Goal: Task Accomplishment & Management: Complete application form

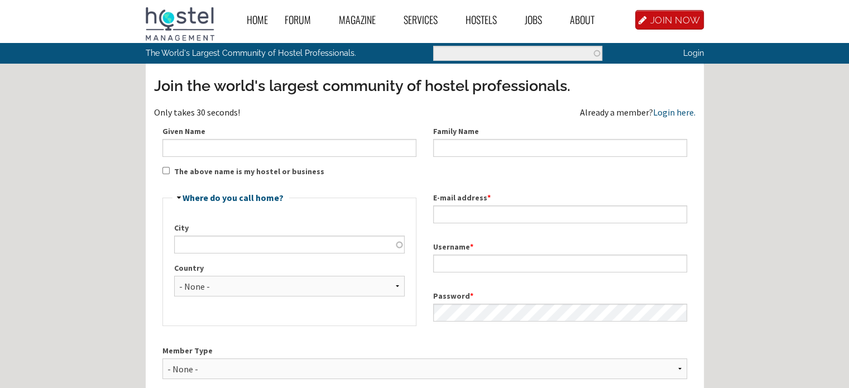
scroll to position [148, 0]
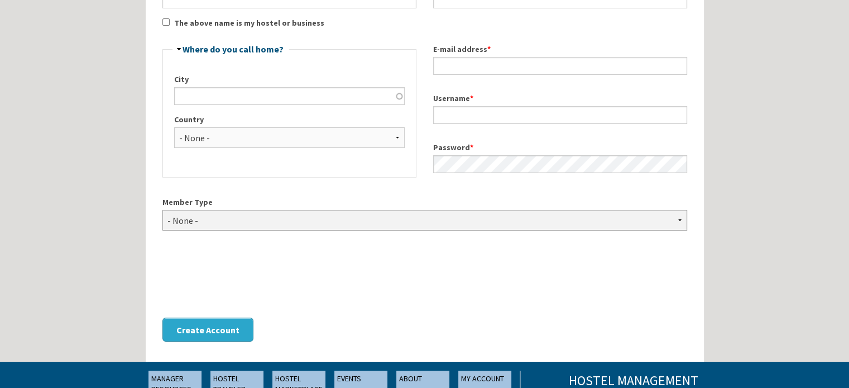
click at [678, 218] on select "- None - Hostel Owner Hostel Manager Hostel Investor Hostel Staff Hostel Volunt…" at bounding box center [424, 220] width 524 height 21
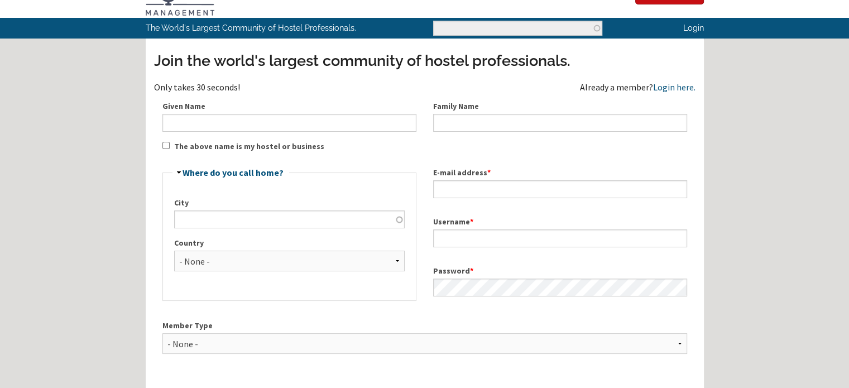
scroll to position [0, 0]
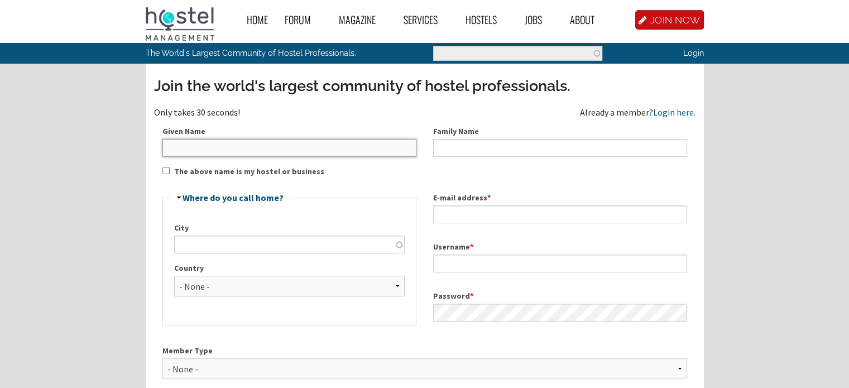
click at [182, 146] on input "Given Name" at bounding box center [289, 148] width 254 height 18
type input "Walter "Dennis""
click at [446, 144] on input "Family Name" at bounding box center [560, 148] width 254 height 18
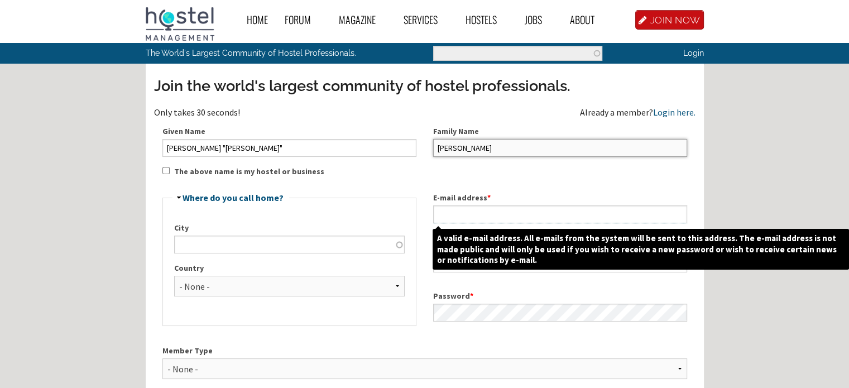
type input "Percevecz Jr"
click at [471, 211] on input "E-mail address *" at bounding box center [560, 214] width 254 height 18
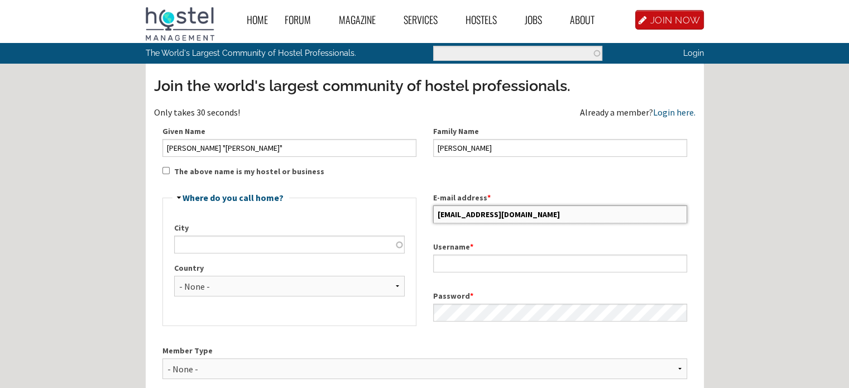
type input "dennis7686@gmail.com"
click at [213, 245] on input "City" at bounding box center [289, 244] width 230 height 18
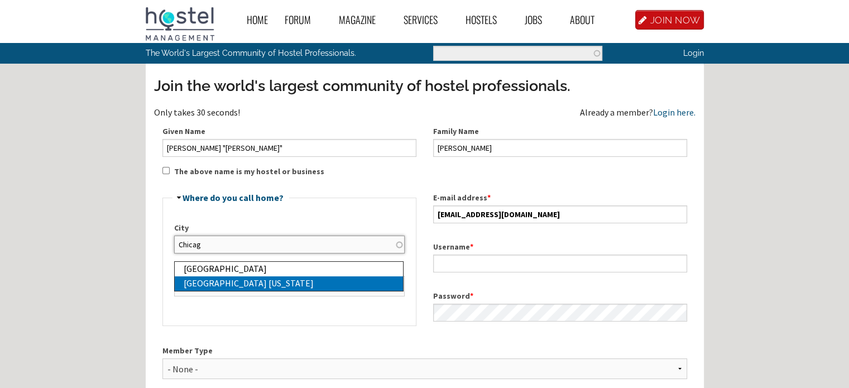
type input "Chicago Illinois"
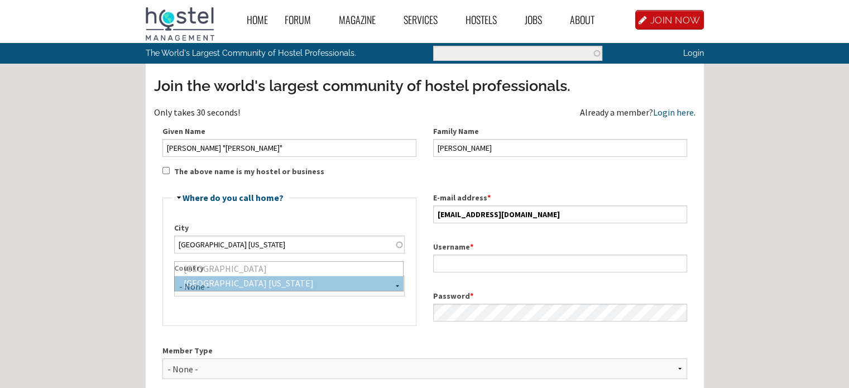
click at [210, 281] on div "Chicago Illinois" at bounding box center [293, 283] width 219 height 15
click at [393, 286] on select "- None - Afghanistan Åland Islands Albania Algeria American Samoa Andorra Angol…" at bounding box center [289, 286] width 230 height 21
select select "1086"
click at [174, 276] on select "- None - Afghanistan Åland Islands Albania Algeria American Samoa Andorra Angol…" at bounding box center [289, 286] width 230 height 21
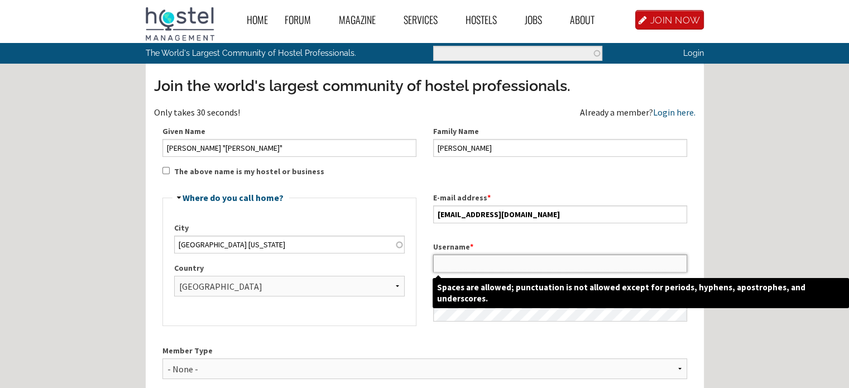
click at [459, 262] on input "Username *" at bounding box center [560, 263] width 254 height 18
type input "D"
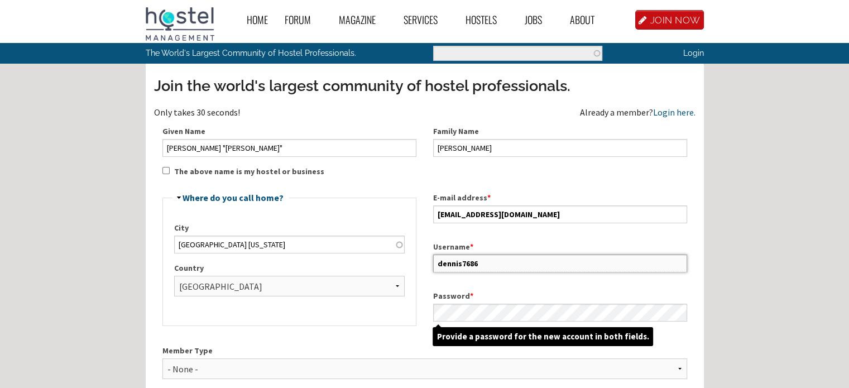
scroll to position [148, 0]
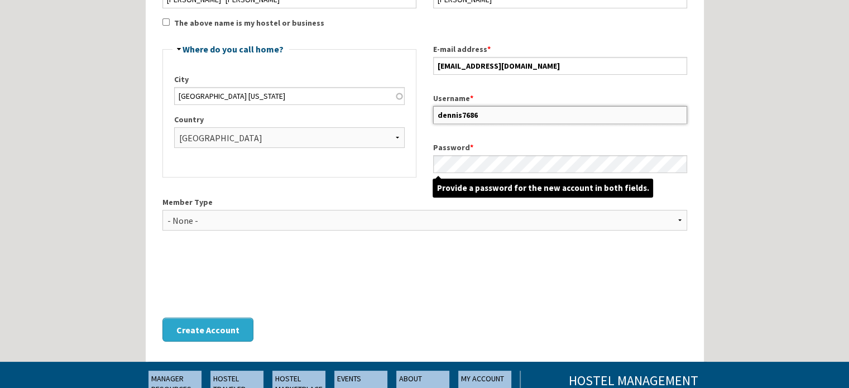
type input "dennis7686"
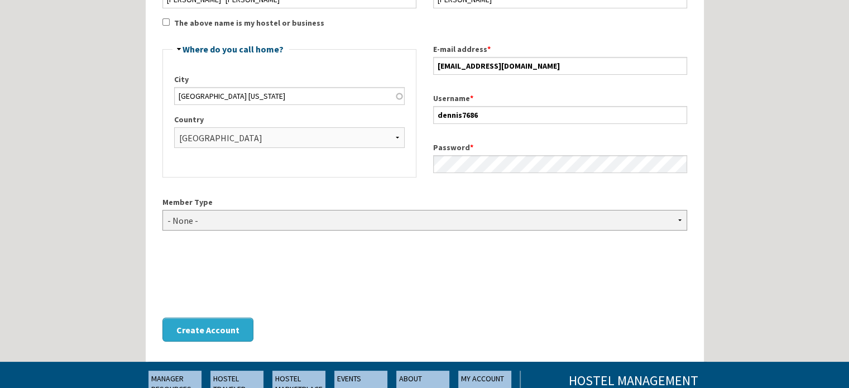
click at [679, 220] on select "- None - Hostel Owner Hostel Manager Hostel Investor Hostel Staff Hostel Volunt…" at bounding box center [424, 220] width 524 height 21
click at [162, 210] on select "- None - Hostel Owner Hostel Manager Hostel Investor Hostel Staff Hostel Volunt…" at bounding box center [424, 220] width 524 height 21
click at [258, 218] on select "- None - Hostel Owner Hostel Manager Hostel Investor Hostel Staff Hostel Volunt…" at bounding box center [424, 220] width 524 height 21
click at [676, 218] on select "- None - Hostel Owner Hostel Manager Hostel Investor Hostel Staff Hostel Volunt…" at bounding box center [424, 220] width 524 height 21
click at [360, 220] on select "- None - Hostel Owner Hostel Manager Hostel Investor Hostel Staff Hostel Volunt…" at bounding box center [424, 220] width 524 height 21
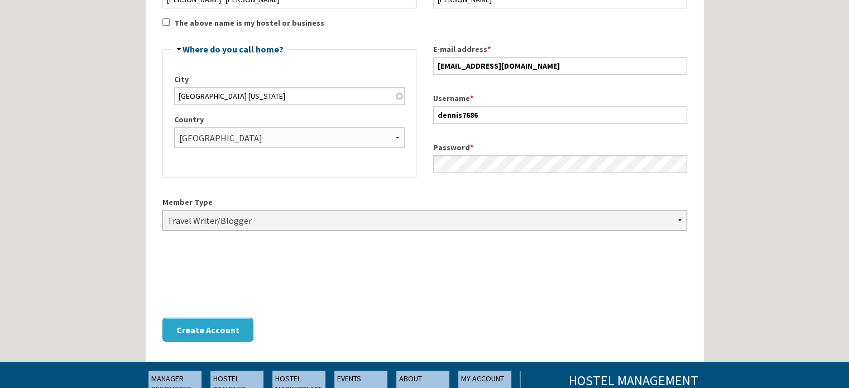
select select "_none"
click at [162, 210] on select "- None - Hostel Owner Hostel Manager Hostel Investor Hostel Staff Hostel Volunt…" at bounding box center [424, 220] width 524 height 21
click at [207, 330] on button "Create Account" at bounding box center [207, 329] width 91 height 24
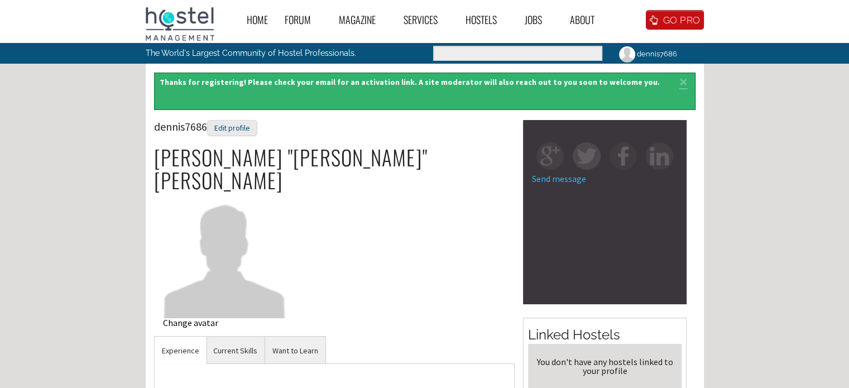
click at [187, 318] on div "Change avatar" at bounding box center [224, 322] width 123 height 9
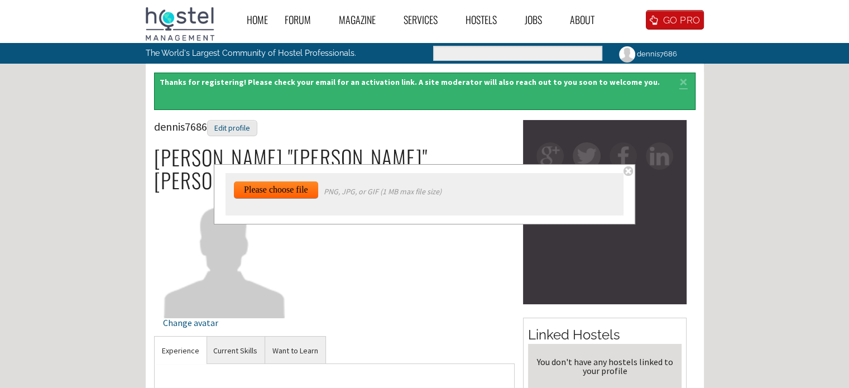
click at [268, 188] on input "file" at bounding box center [282, 337] width 96 height 312
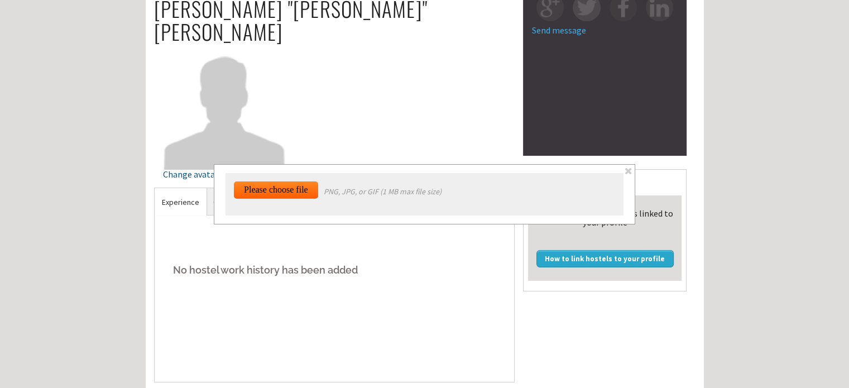
click at [628, 171] on span at bounding box center [627, 170] width 9 height 9
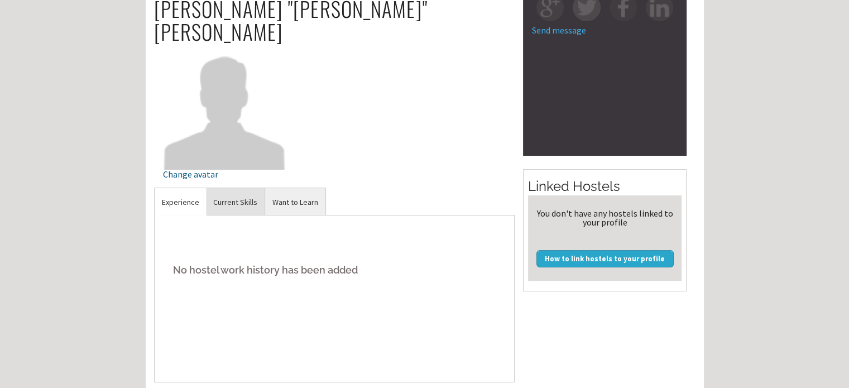
click at [239, 188] on link "Current Skills" at bounding box center [235, 201] width 59 height 27
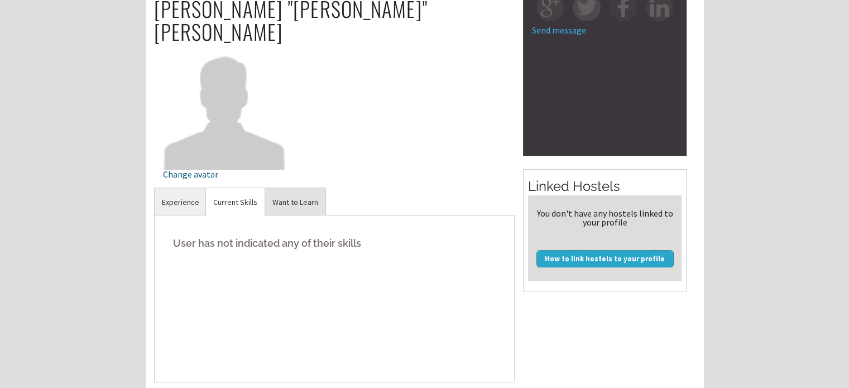
click at [296, 188] on link "Want to Learn" at bounding box center [295, 201] width 60 height 27
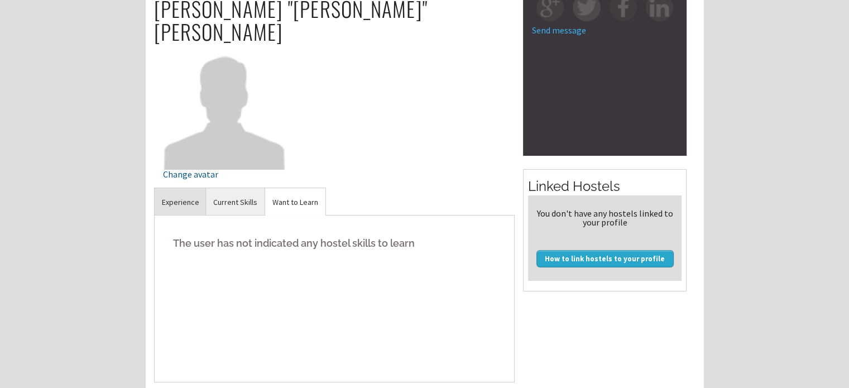
click at [180, 188] on link "Experience" at bounding box center [181, 201] width 52 height 27
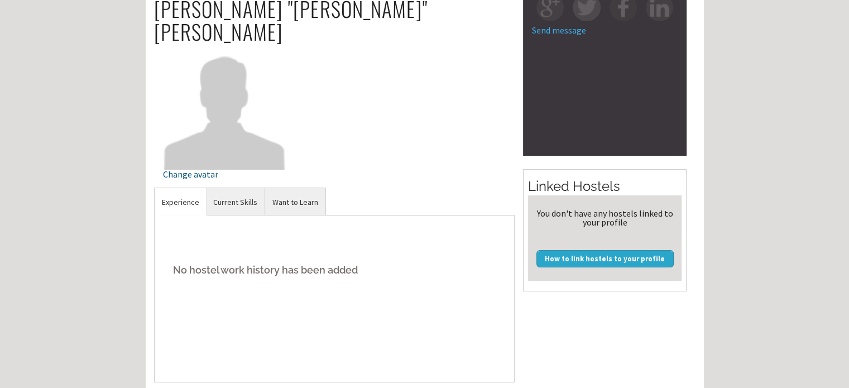
scroll to position [0, 0]
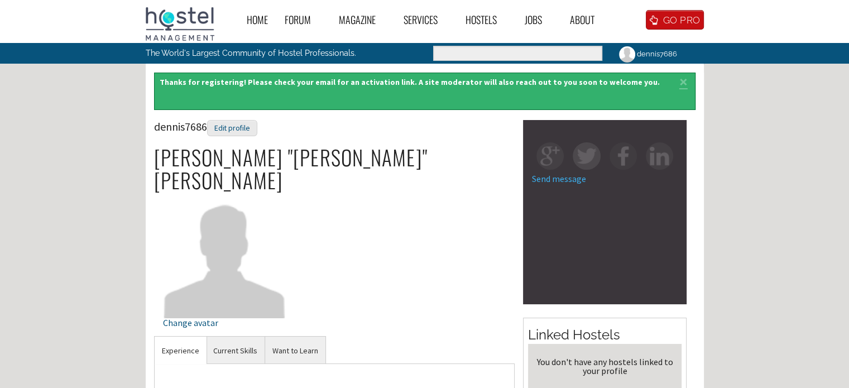
click at [660, 157] on img at bounding box center [659, 155] width 27 height 27
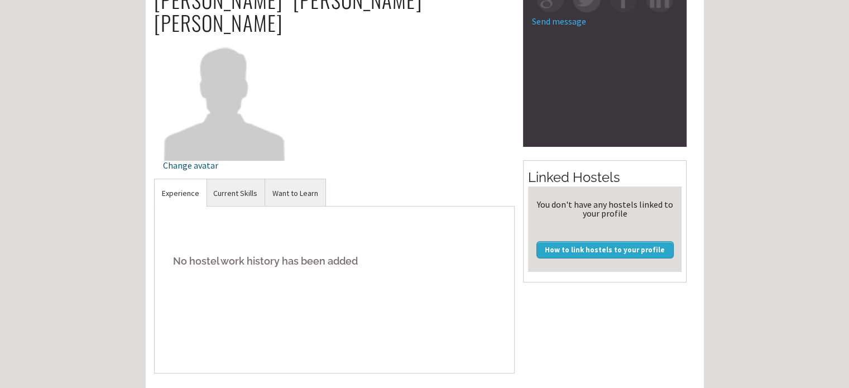
scroll to position [297, 0]
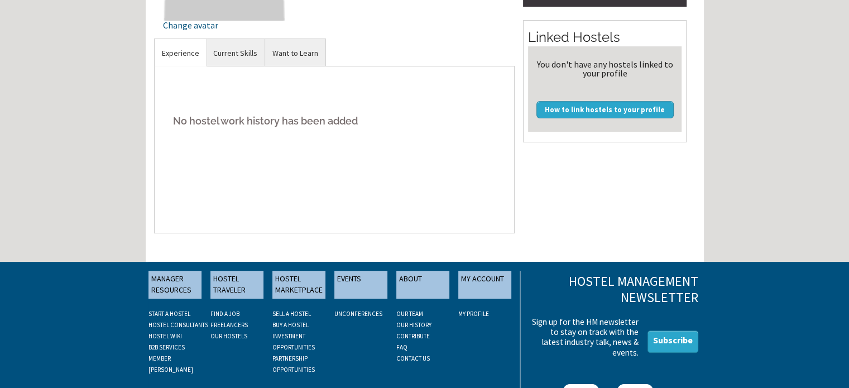
click at [219, 310] on link "FIND A JOB" at bounding box center [224, 314] width 29 height 8
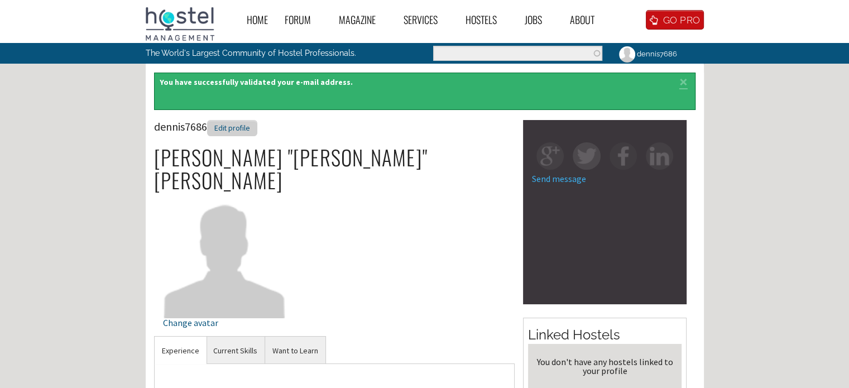
click at [229, 125] on div "Edit profile" at bounding box center [232, 128] width 50 height 16
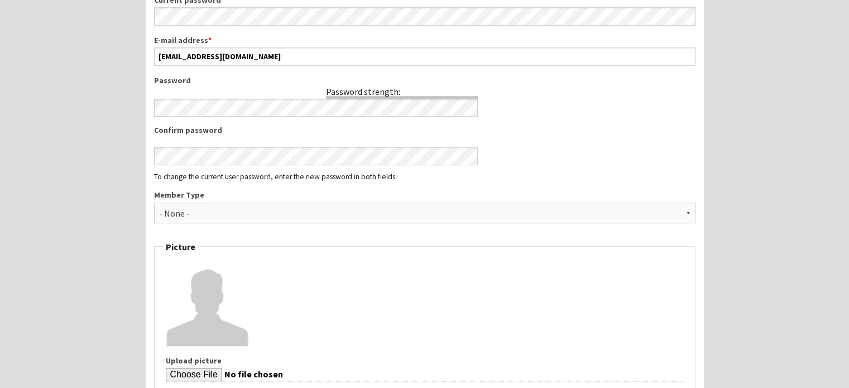
scroll to position [595, 0]
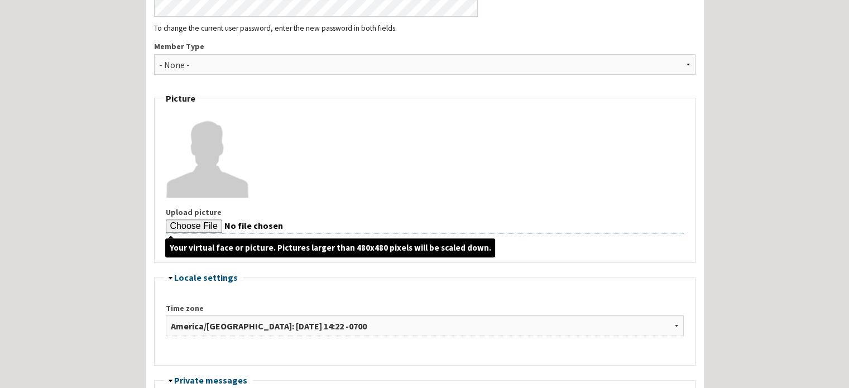
click at [191, 223] on input "Upload picture" at bounding box center [425, 226] width 518 height 14
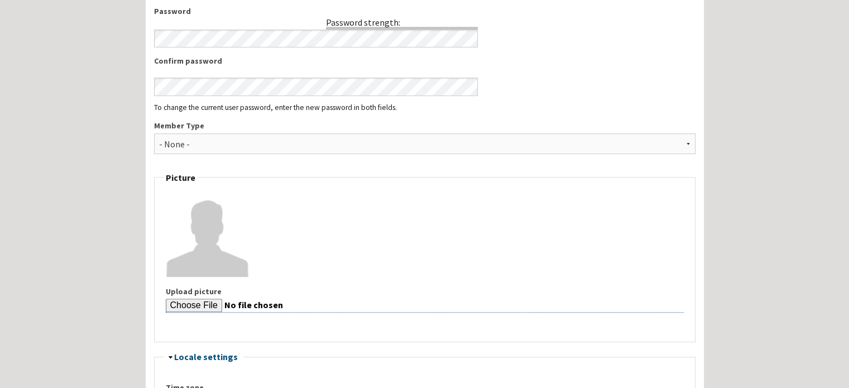
scroll to position [905, 0]
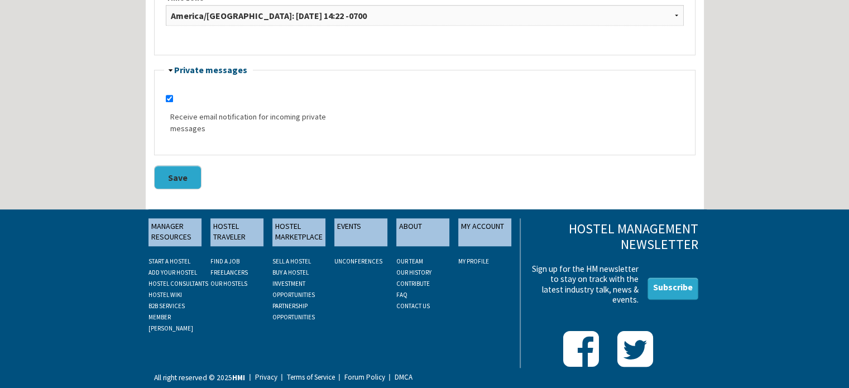
click at [166, 168] on button "Save" at bounding box center [177, 177] width 47 height 24
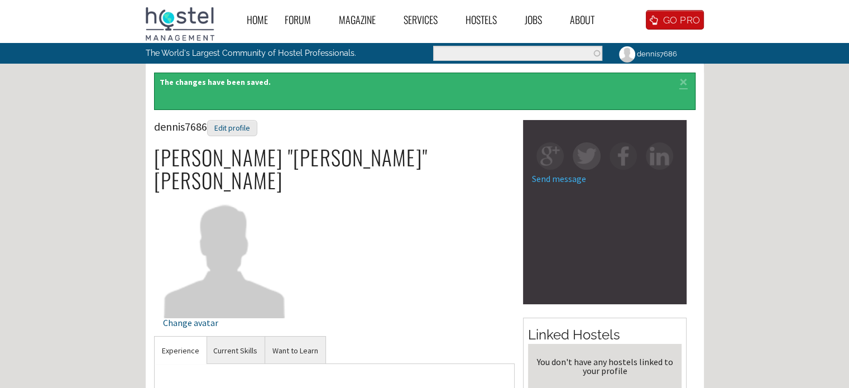
click at [548, 360] on div "You don't have any hostels linked to your profile" at bounding box center [604, 366] width 145 height 18
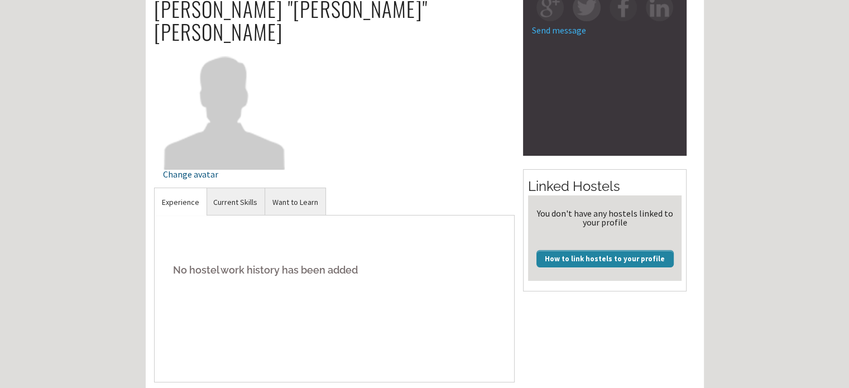
click at [562, 262] on link "How to link hostels to your profile" at bounding box center [604, 258] width 137 height 17
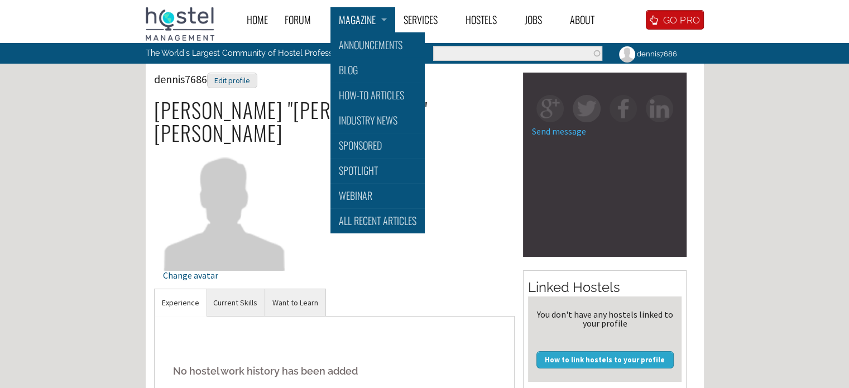
click at [384, 20] on link "Magazine" at bounding box center [362, 19] width 65 height 25
click at [452, 228] on div "dennis7686 Edit profile [PERSON_NAME] "[PERSON_NAME]" [PERSON_NAME] Change avat…" at bounding box center [334, 181] width 361 height 216
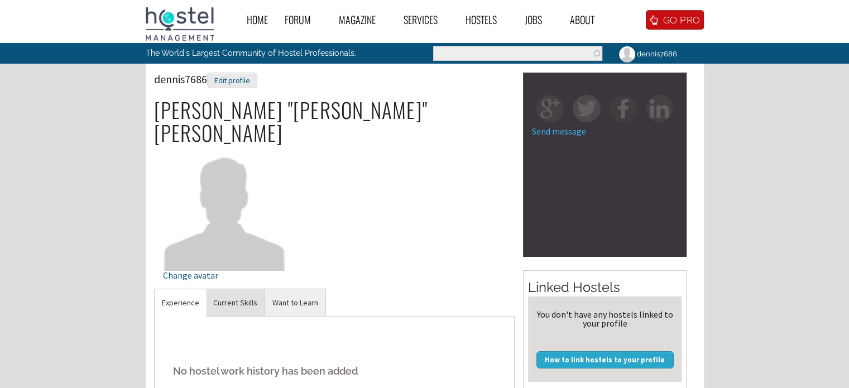
click at [233, 289] on link "Current Skills" at bounding box center [235, 302] width 59 height 27
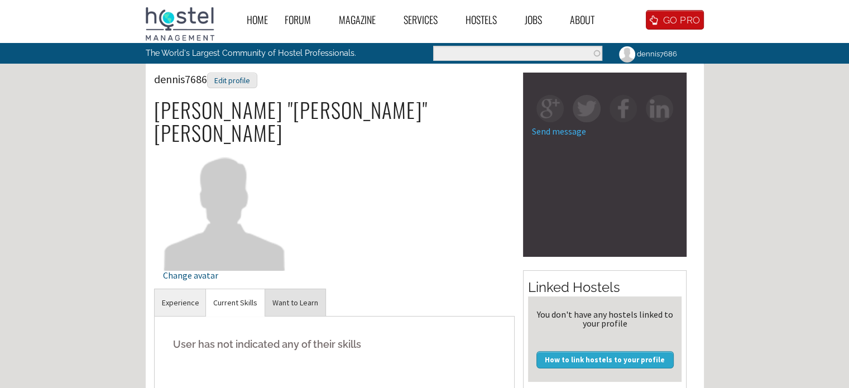
click at [288, 289] on link "Want to Learn" at bounding box center [295, 302] width 60 height 27
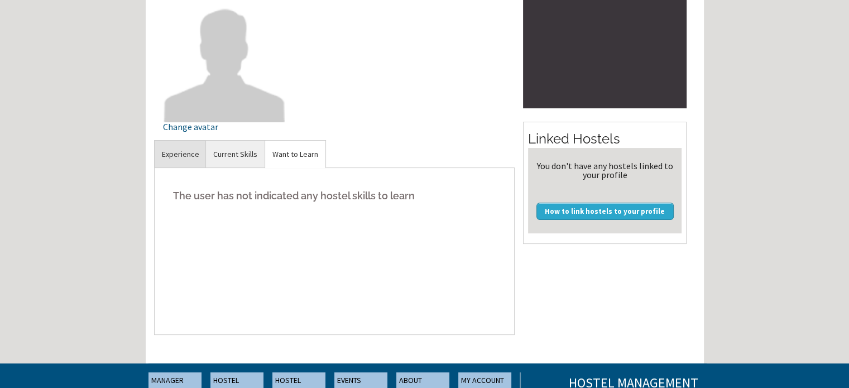
click at [177, 141] on link "Experience" at bounding box center [181, 154] width 52 height 27
